Goal: Navigation & Orientation: Understand site structure

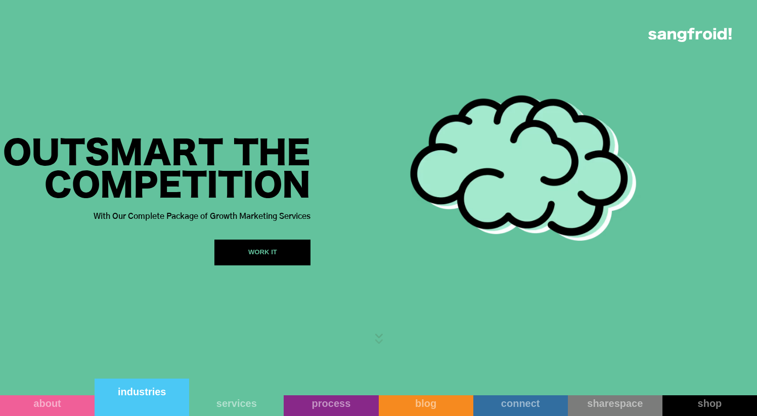
click at [139, 396] on div "industries" at bounding box center [142, 392] width 95 height 12
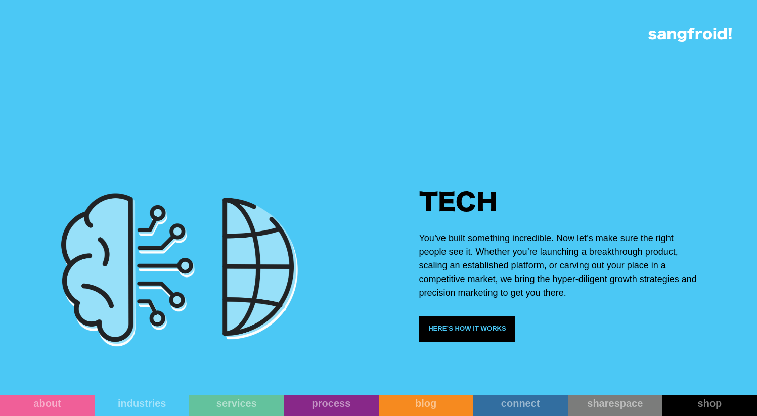
scroll to position [1448, 0]
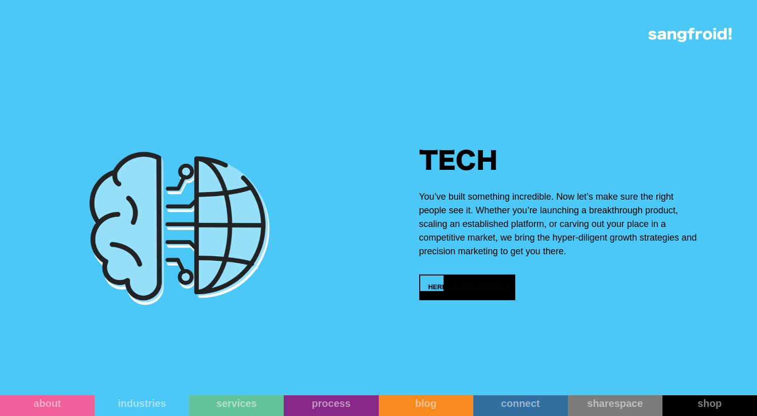
click at [448, 299] on div at bounding box center [455, 288] width 24 height 24
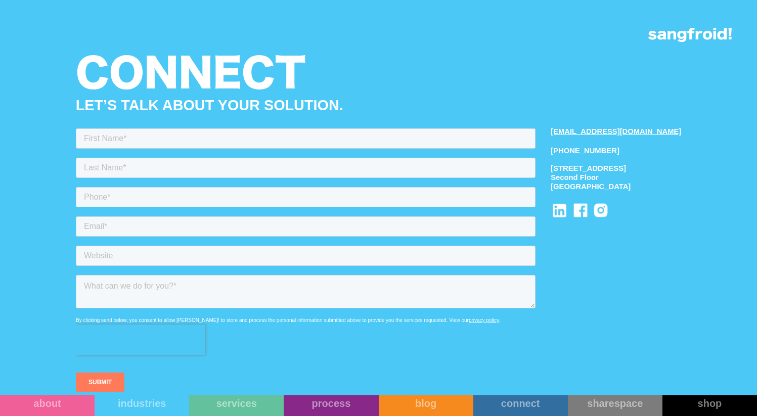
scroll to position [3135, 0]
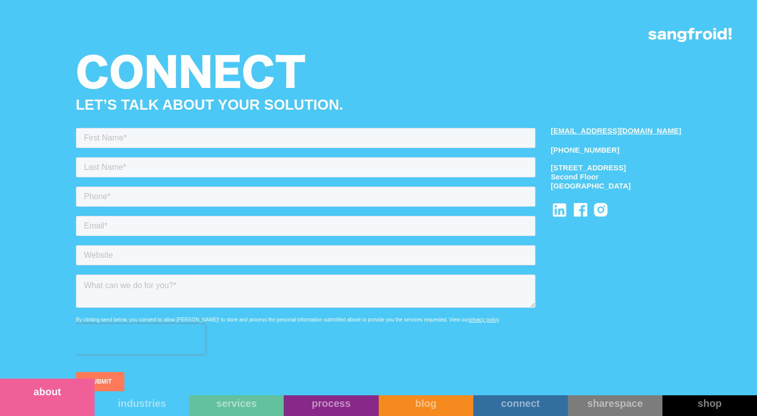
click at [53, 416] on link "about" at bounding box center [47, 397] width 95 height 37
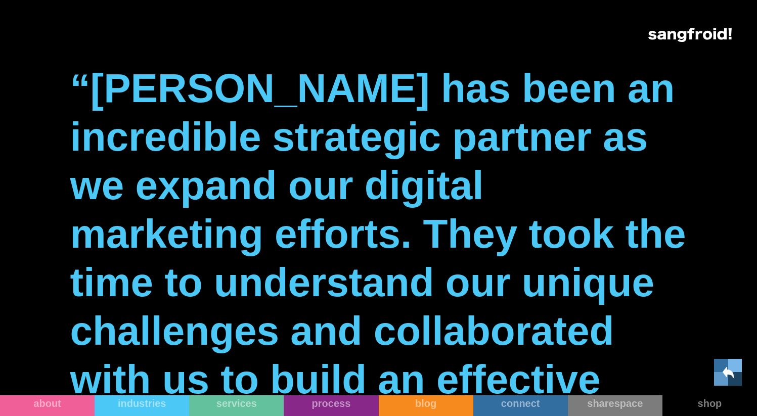
scroll to position [957, 0]
